Goal: Information Seeking & Learning: Learn about a topic

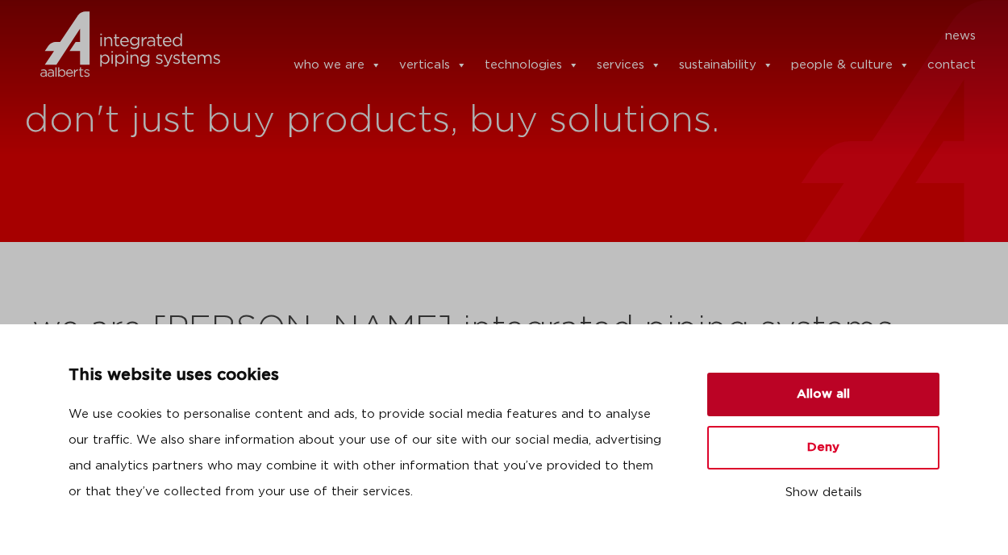
click at [859, 382] on button "Allow all" at bounding box center [824, 395] width 232 height 44
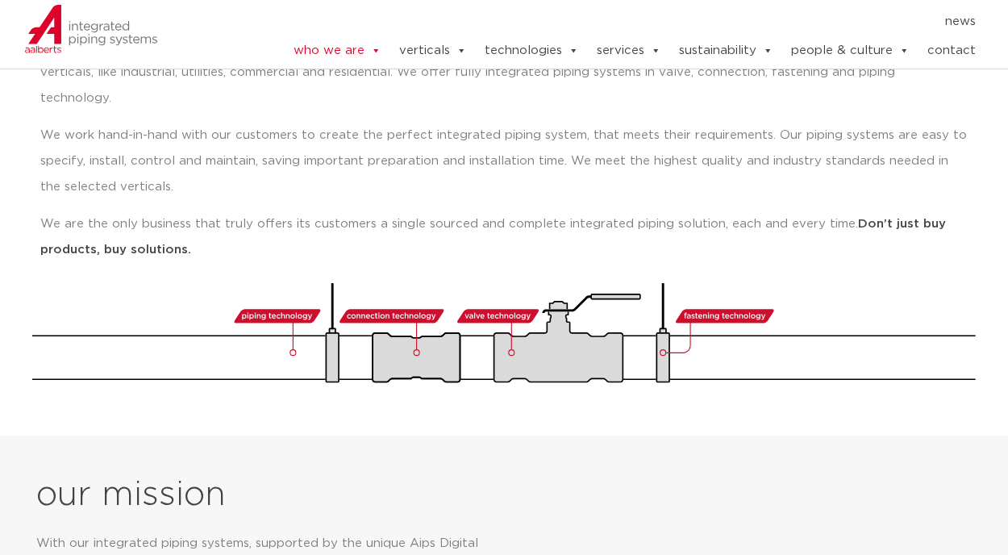
scroll to position [145, 0]
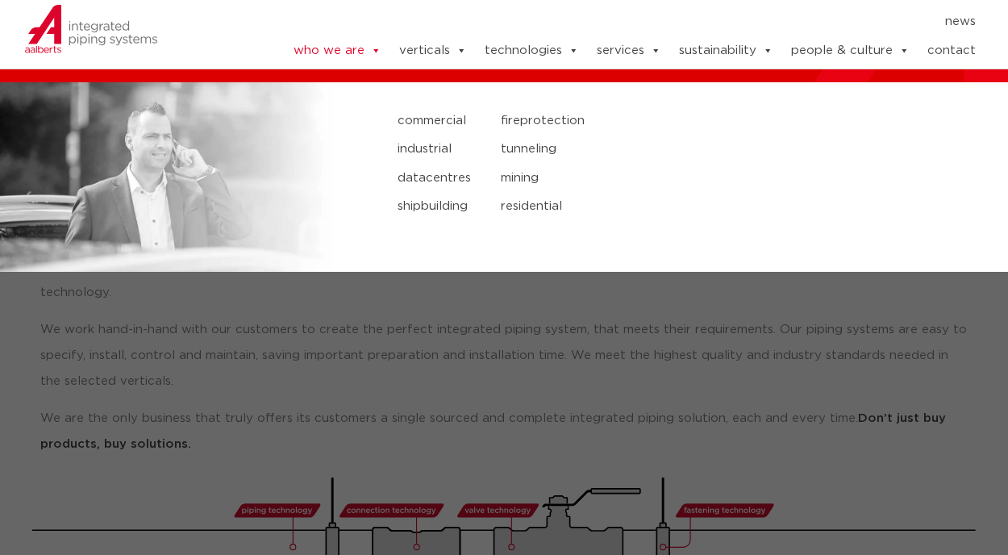
click at [448, 176] on link "datacentres" at bounding box center [438, 178] width 80 height 21
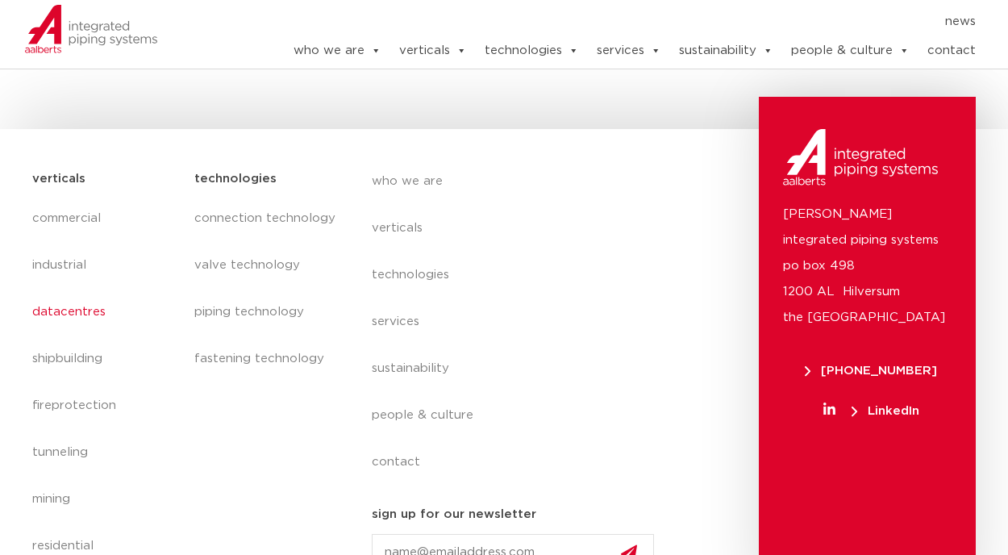
scroll to position [892, 0]
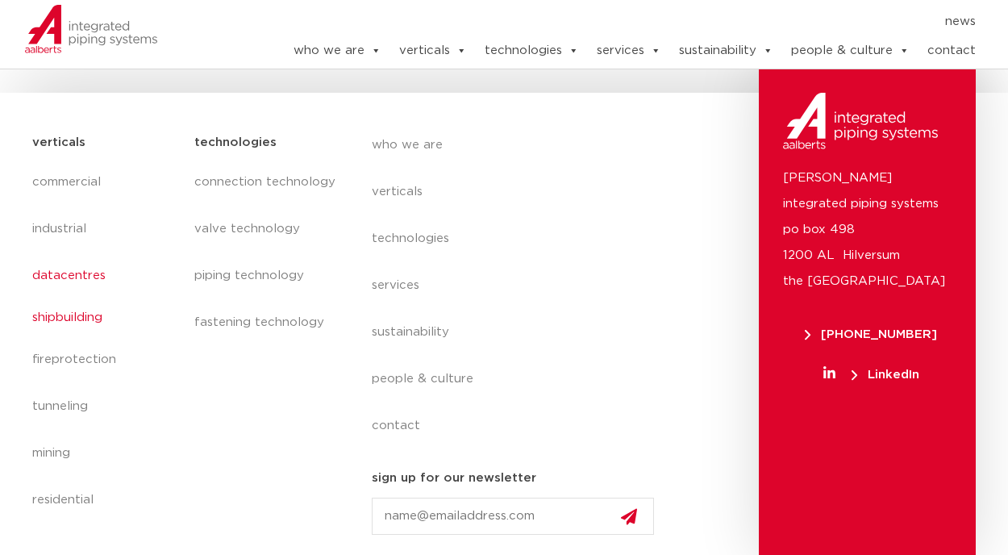
click at [87, 319] on link "shipbuilding" at bounding box center [105, 317] width 146 height 37
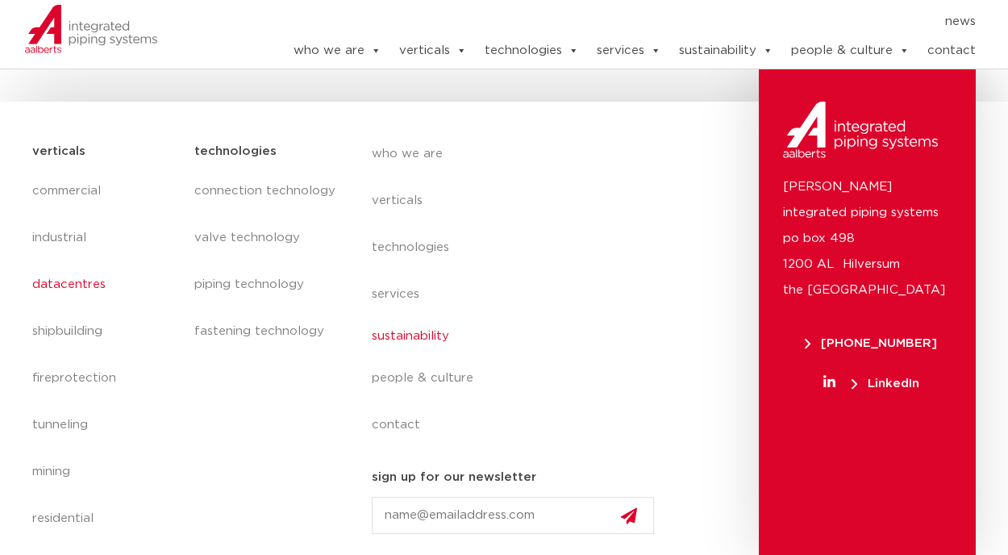
scroll to position [890, 0]
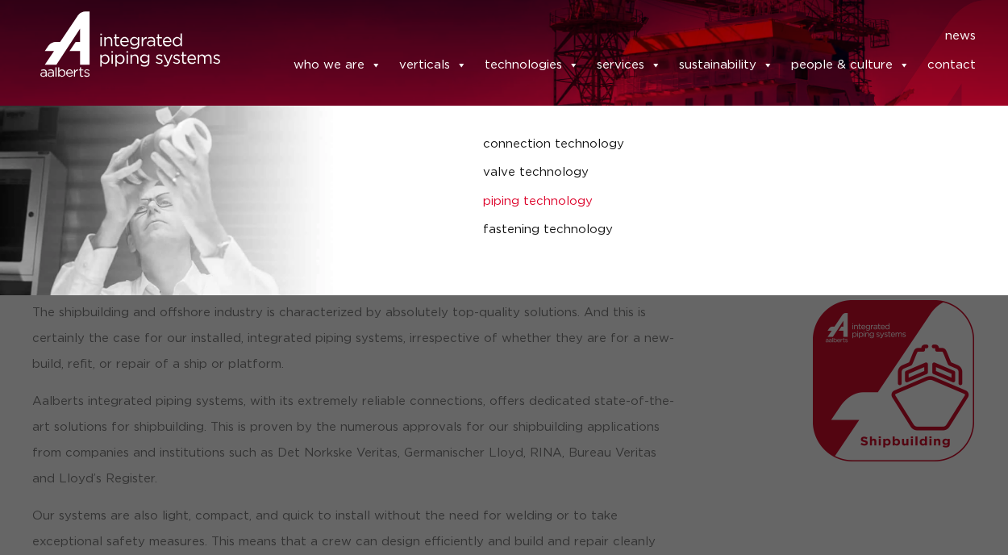
click at [544, 197] on link "piping technology" at bounding box center [672, 201] width 379 height 21
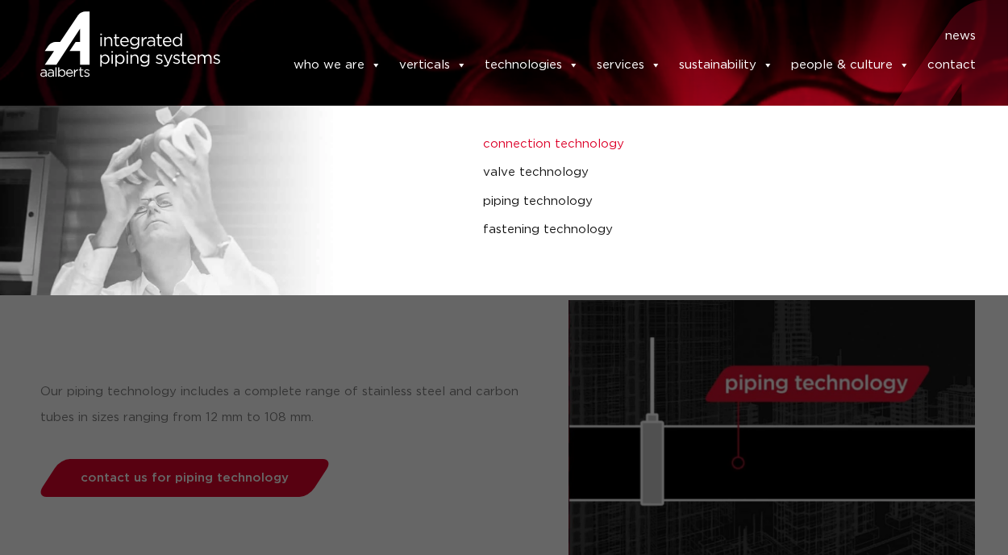
click at [592, 134] on link "connection technology" at bounding box center [672, 144] width 379 height 21
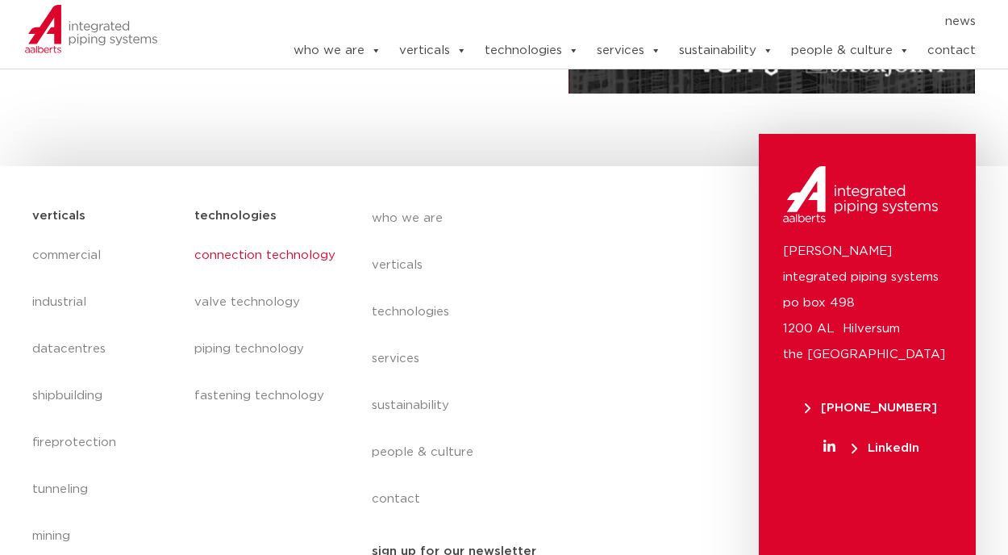
scroll to position [496, 0]
